Goal: Information Seeking & Learning: Learn about a topic

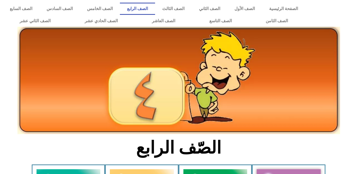
scroll to position [152, 0]
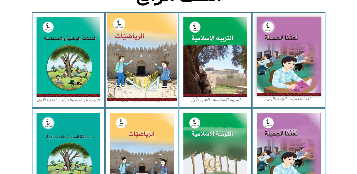
click at [131, 77] on img at bounding box center [142, 57] width 70 height 88
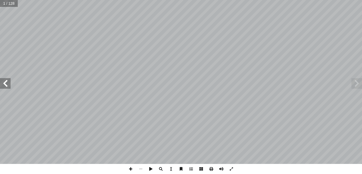
click at [4, 3] on input "text" at bounding box center [9, 3] width 18 height 7
type input "**"
click at [5, 87] on span at bounding box center [5, 83] width 11 height 11
click at [129, 167] on span at bounding box center [131, 169] width 10 height 10
